Goal: Task Accomplishment & Management: Complete application form

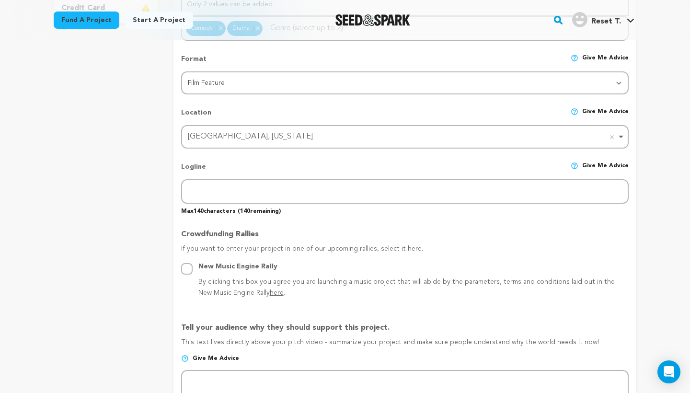
scroll to position [359, 0]
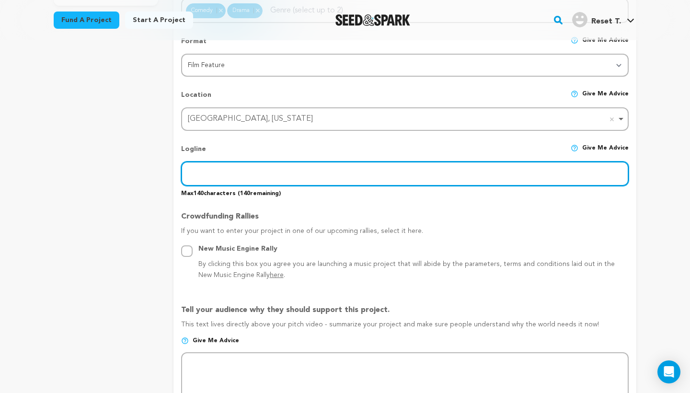
click at [303, 171] on input "text" at bounding box center [405, 174] width 448 height 24
paste input "When a man on the edge of suicide is confronted by his young niece, their unlik…"
type input "When a man on the edge of suicide is confronted by his young niece, their unlik…"
click at [320, 169] on input "When a man on the edge of suicide is confronted by his young niece, their unlik…" at bounding box center [405, 174] width 448 height 24
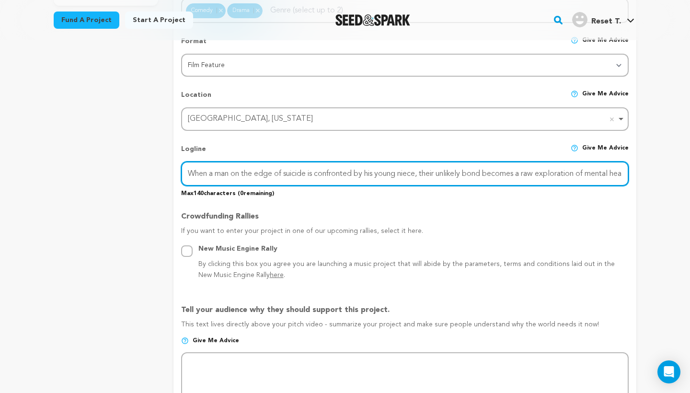
click at [320, 169] on input "When a man on the edge of suicide is confronted by his young niece, their unlik…" at bounding box center [405, 174] width 448 height 24
paste input "When a man on the edge of suicide is confronted by his young niece, their unlik…"
click at [360, 172] on input "When a man on the edge of suicide is confronted by his young niece, their unlik…" at bounding box center [405, 174] width 448 height 24
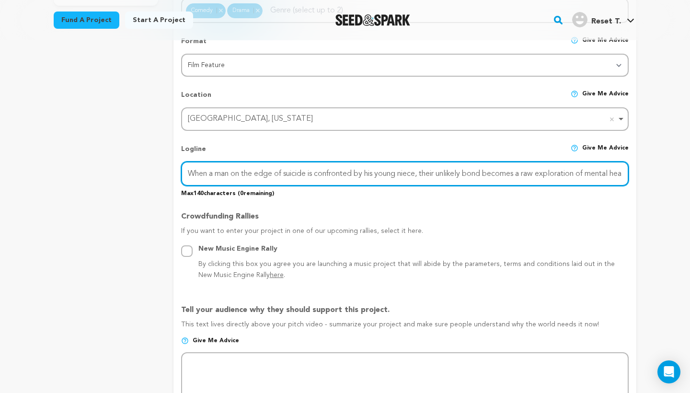
click at [360, 172] on input "When a man on the edge of suicide is confronted by his young niece, their unlik…" at bounding box center [405, 174] width 448 height 24
paste input "Ready to give up, a man is shaken by his niece’s arrival, and together they stu…"
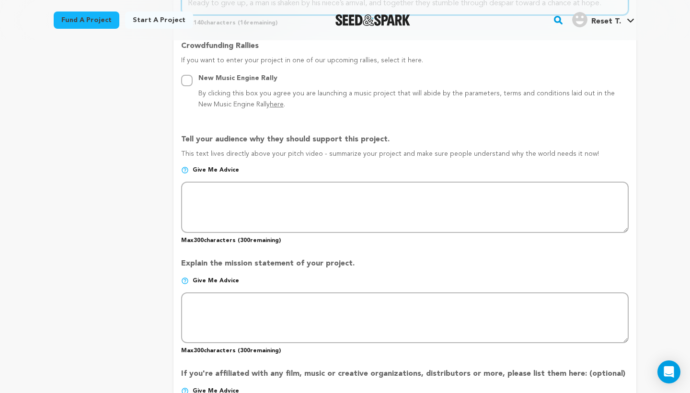
scroll to position [533, 0]
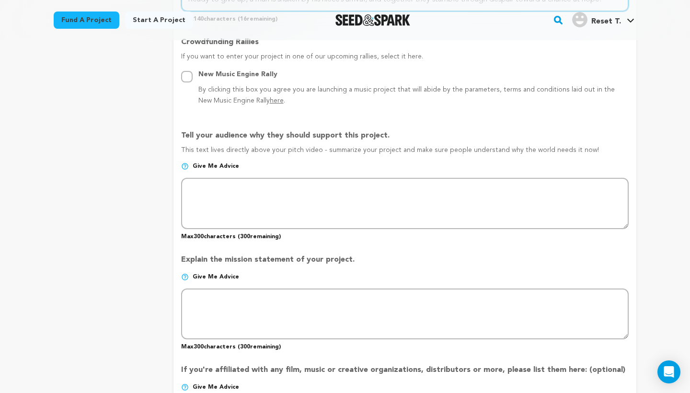
type input "Ready to give up, a man is shaken by his niece’s arrival, and together they stu…"
drag, startPoint x: 388, startPoint y: 131, endPoint x: 170, endPoint y: 129, distance: 217.7
click at [170, 129] on div "project story team social media video & images campaign incentives wishlist" at bounding box center [345, 148] width 583 height 1110
copy p "Tell your audience why they should support this project."
click at [586, 146] on p "This text lives directly above your pitch video - summarize your project and ma…" at bounding box center [405, 153] width 448 height 17
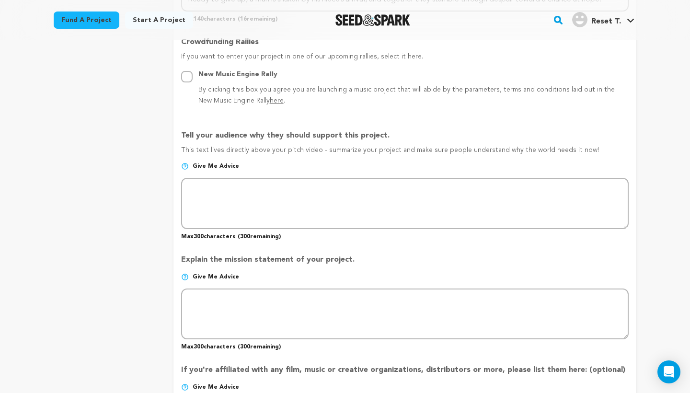
drag, startPoint x: 584, startPoint y: 145, endPoint x: 237, endPoint y: 140, distance: 346.2
click at [237, 140] on div "Tell your audience why they should support this project. This text lives direct…" at bounding box center [405, 181] width 448 height 118
click at [351, 124] on div "Tell your audience why they should support this project. This text lives direct…" at bounding box center [405, 181] width 448 height 118
drag, startPoint x: 588, startPoint y: 145, endPoint x: 181, endPoint y: 131, distance: 407.3
click at [181, 131] on div "Tell your audience why they should support this project. This text lives direct…" at bounding box center [405, 181] width 448 height 118
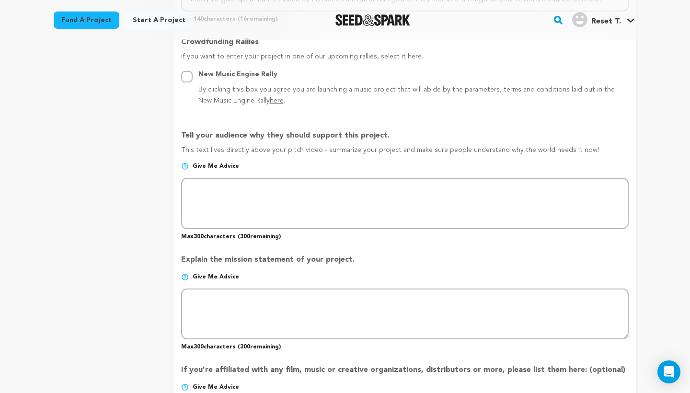
copy div "Tell your audience why they should support this project. This text lives direct…"
click at [292, 231] on p "Max 300 characters ( 300 remaining)" at bounding box center [405, 235] width 448 height 12
drag, startPoint x: 289, startPoint y: 232, endPoint x: 181, endPoint y: 131, distance: 147.6
click at [181, 131] on div "Tell your audience why they should support this project. This text lives direct…" at bounding box center [405, 181] width 448 height 118
copy div "Tell your audience why they should support this project. This text lives direct…"
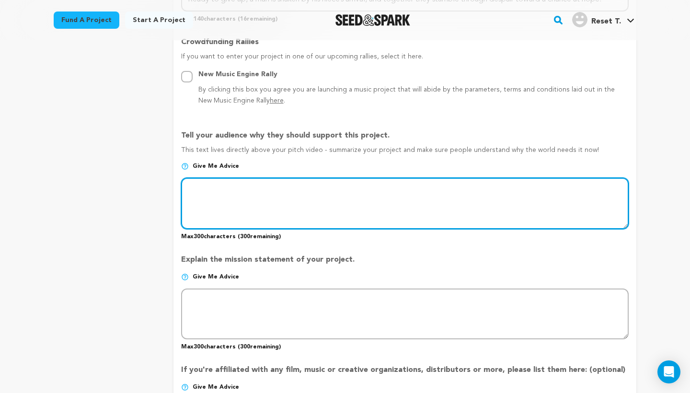
click at [304, 191] on textarea at bounding box center [405, 203] width 448 height 51
paste textarea "The Reset is more than a film—it’s a truth-centered story about suicide, surviv…"
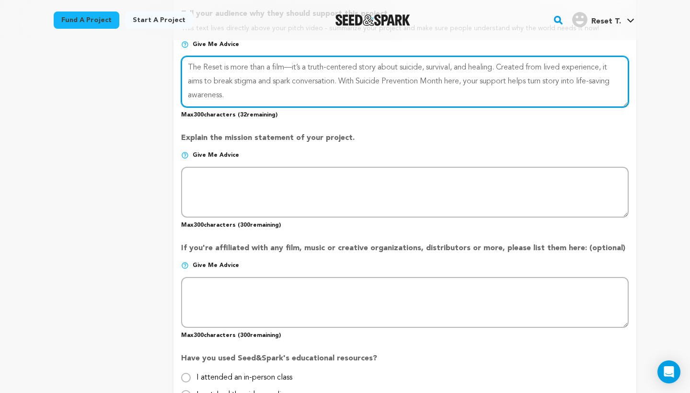
scroll to position [660, 0]
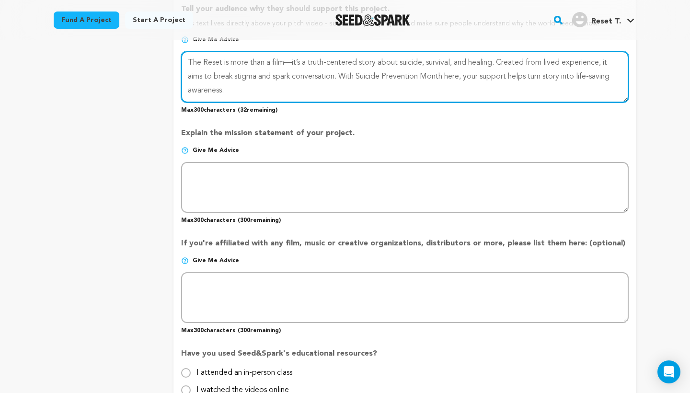
type textarea "The Reset is more than a film—it’s a truth-centered story about suicide, surviv…"
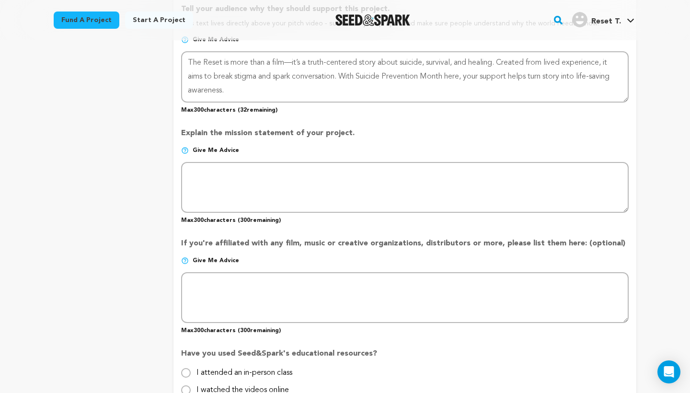
drag, startPoint x: 356, startPoint y: 128, endPoint x: 184, endPoint y: 127, distance: 172.6
click at [183, 128] on p "Explain the mission statement of your project." at bounding box center [405, 137] width 448 height 19
copy p "Explain the mission statement of your project."
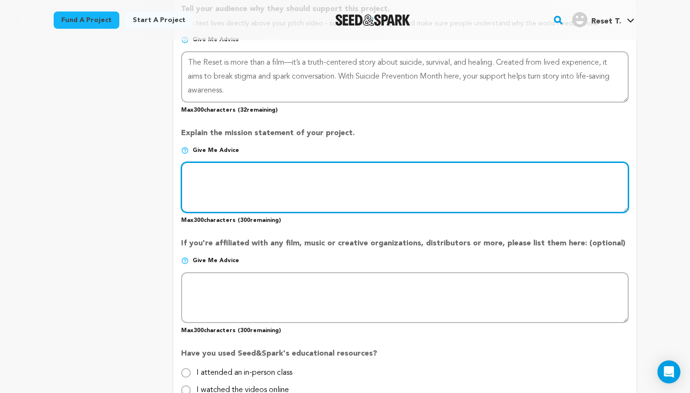
click at [289, 171] on textarea at bounding box center [405, 187] width 448 height 51
paste textarea "The Reset’s mission is to tell a truth-centered story born from lived experienc…"
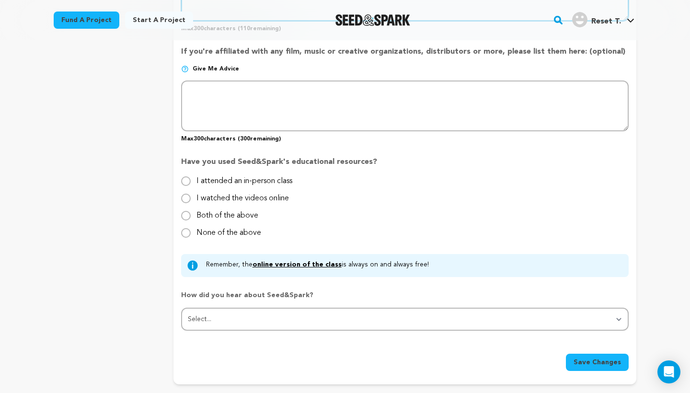
scroll to position [853, 0]
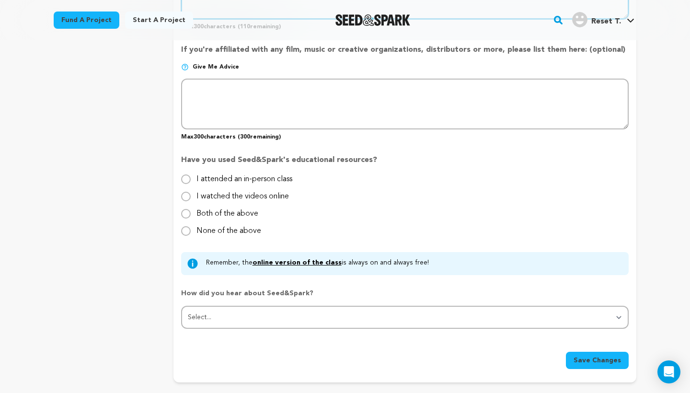
type textarea "The Reset’s mission is to tell a truth-centered story born from lived experienc…"
click at [183, 226] on input "None of the above" at bounding box center [186, 231] width 10 height 10
radio input "true"
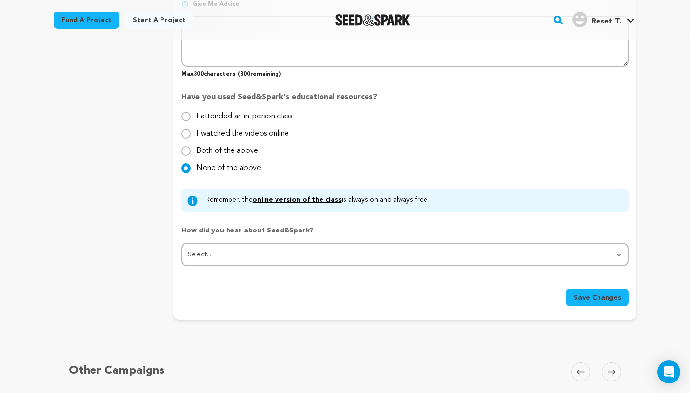
scroll to position [919, 0]
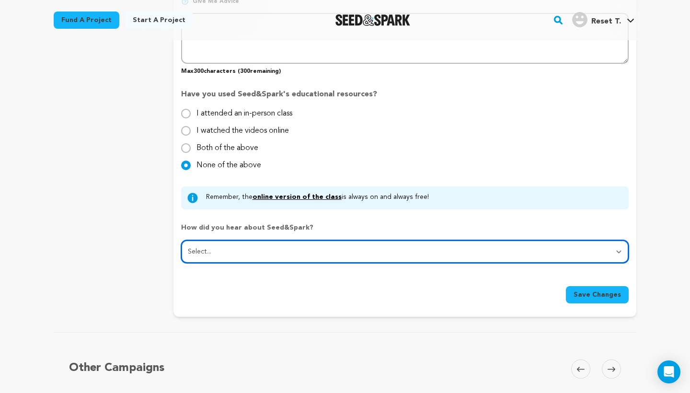
select select "2"
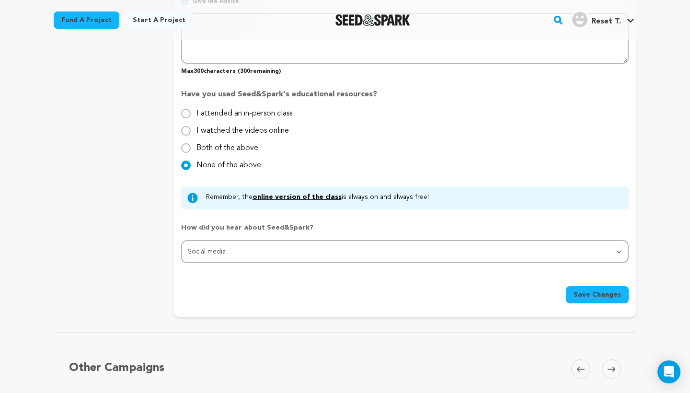
click at [604, 290] on span "Save Changes" at bounding box center [597, 295] width 47 height 10
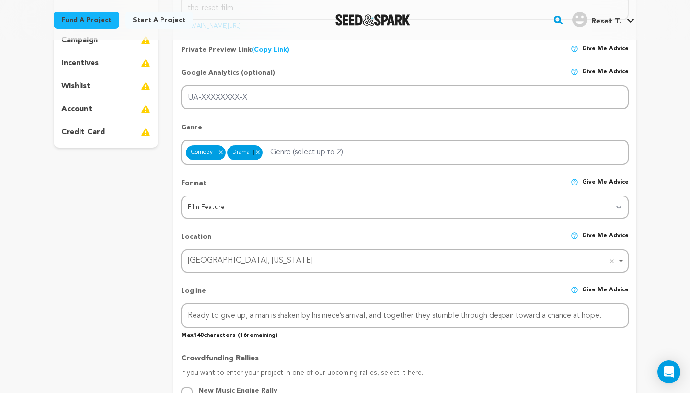
scroll to position [217, 0]
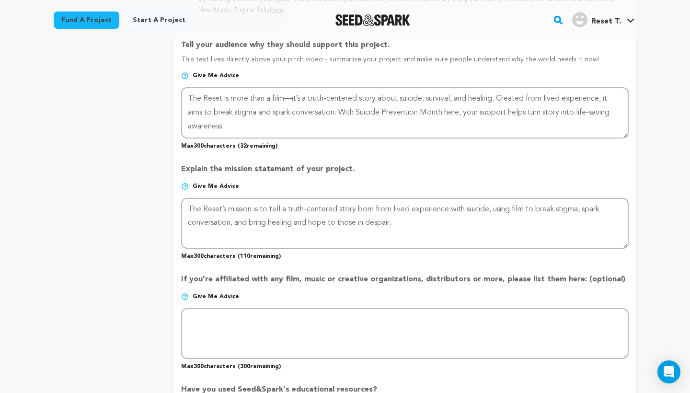
click at [395, 156] on div "Explain the mission statement of your project. Give me advice Max 300 character…" at bounding box center [405, 208] width 448 height 105
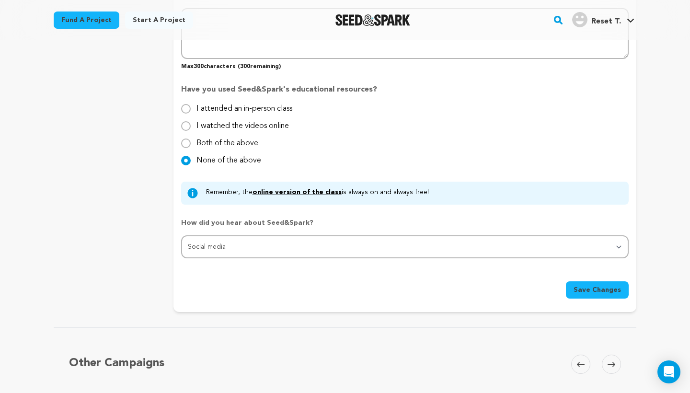
scroll to position [925, 0]
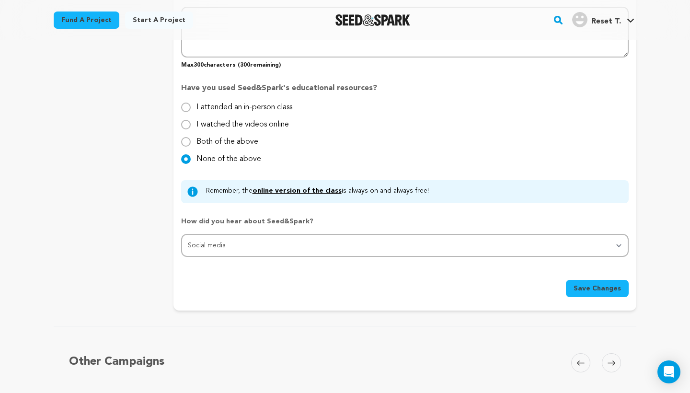
click at [295, 187] on link "online version of the class" at bounding box center [297, 190] width 89 height 7
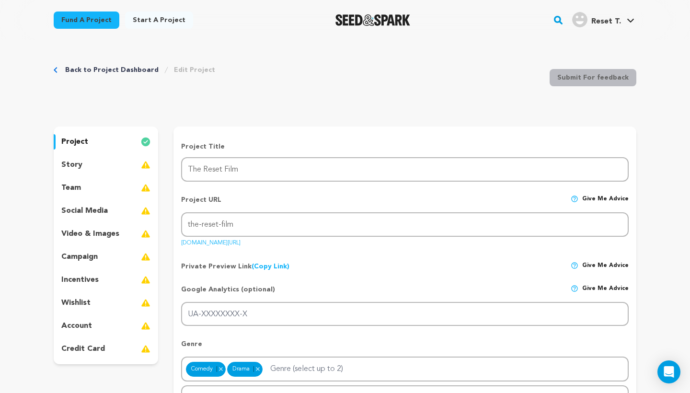
click at [78, 164] on p "story" at bounding box center [71, 165] width 21 height 12
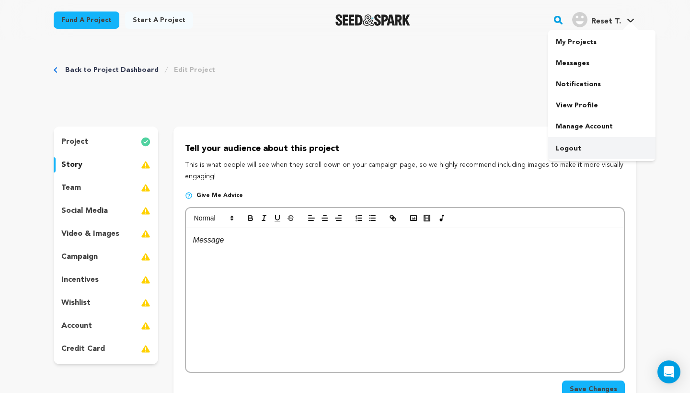
click at [566, 146] on link "Logout" at bounding box center [602, 148] width 107 height 21
